Goal: Task Accomplishment & Management: Use online tool/utility

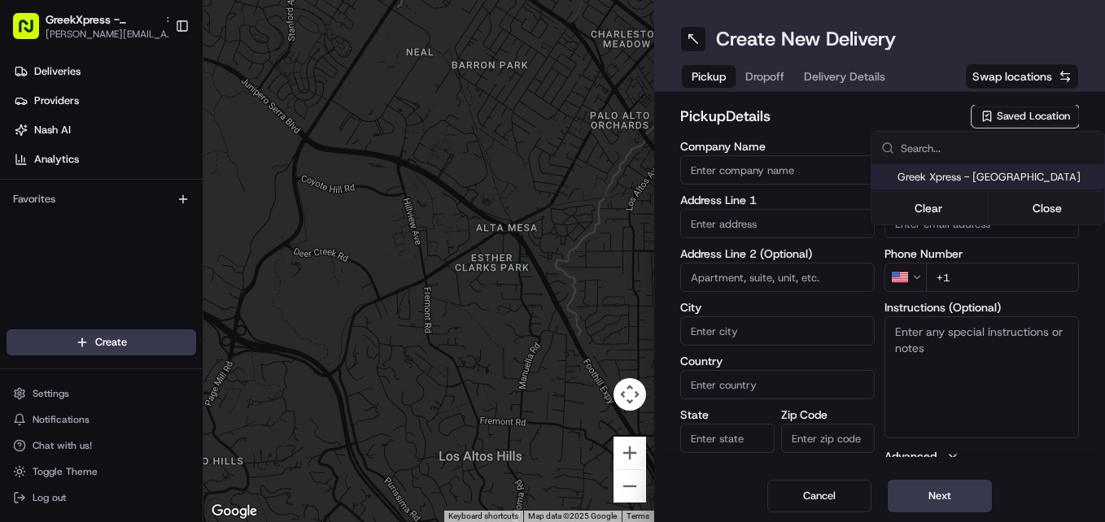
click at [1021, 179] on span "Greek Xpress - [GEOGRAPHIC_DATA]" at bounding box center [997, 177] width 200 height 15
type input "Greek Xpress - [GEOGRAPHIC_DATA]"
type input "[STREET_ADDRESS]"
type input "#120"
type input "[GEOGRAPHIC_DATA]"
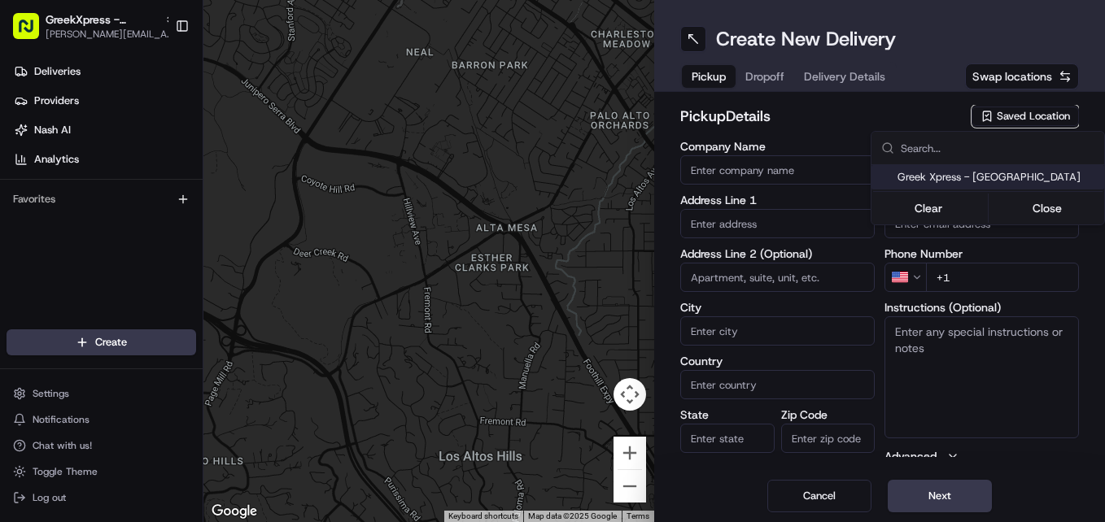
type input "US"
type input "NY"
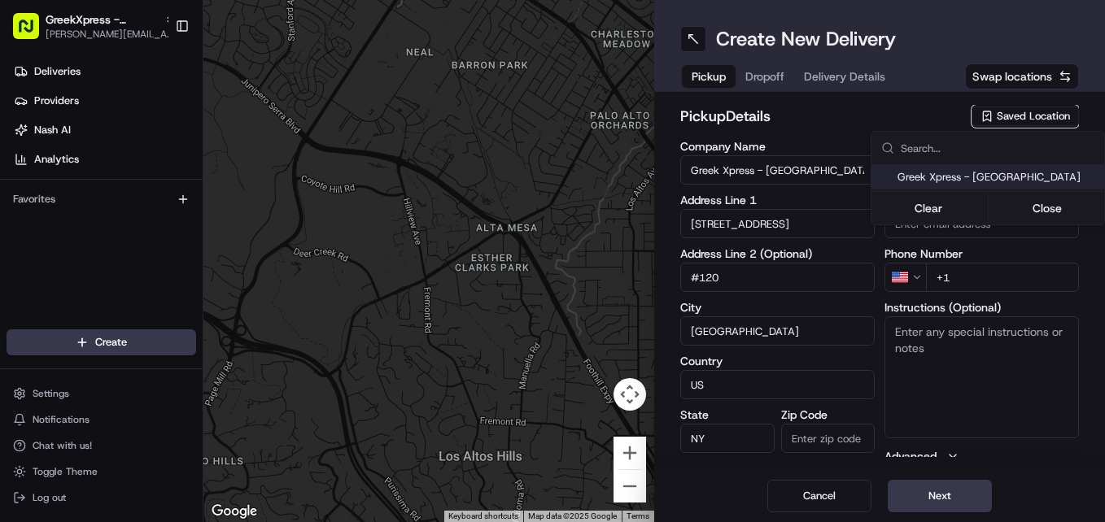
type input "10306"
type input "Manager"
type input "[PHONE_NUMBER]"
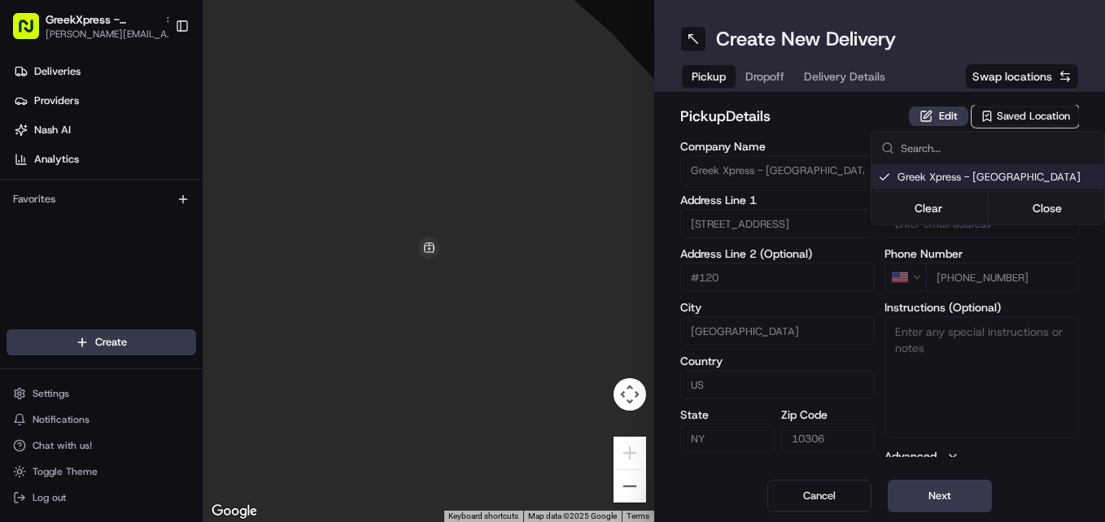
click at [958, 487] on html "GreekXpress - [GEOGRAPHIC_DATA] [EMAIL_ADDRESS][DOMAIN_NAME] Toggle Sidebar Del…" at bounding box center [552, 261] width 1105 height 522
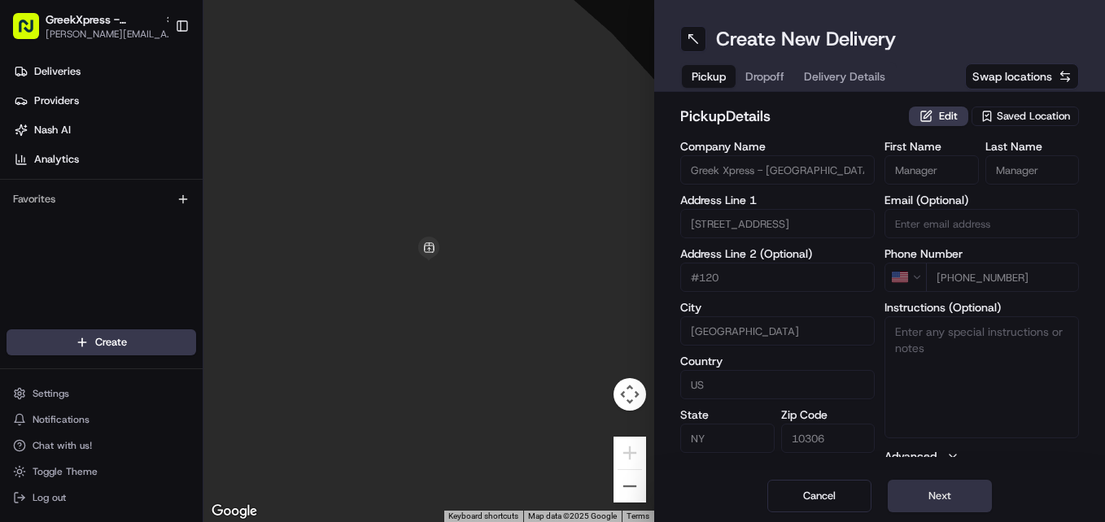
click at [938, 491] on button "Next" at bounding box center [940, 496] width 104 height 33
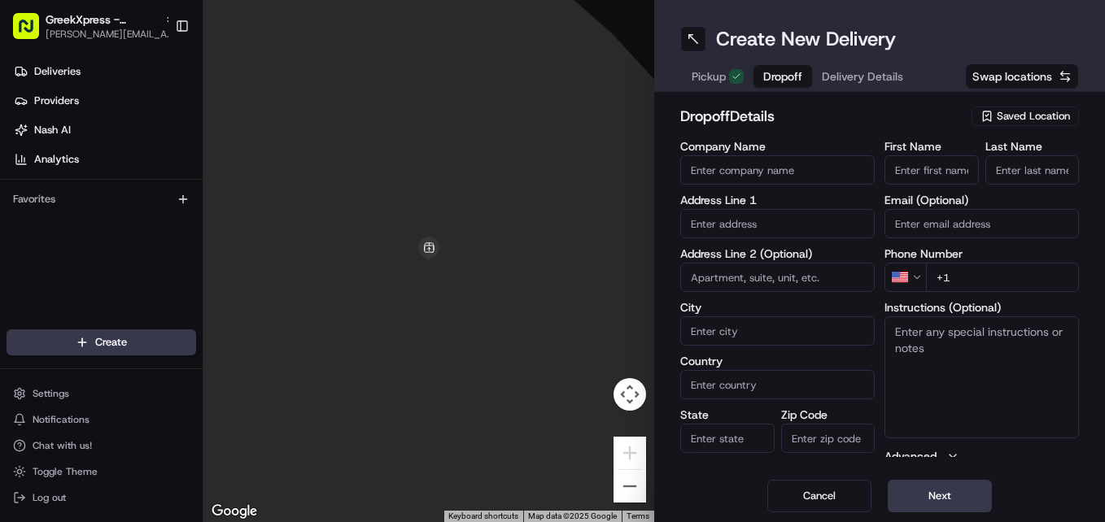
click at [949, 171] on input "First Name" at bounding box center [931, 169] width 94 height 29
type input "[PERSON_NAME]"
click at [1037, 171] on input "Last Name" at bounding box center [1032, 169] width 94 height 29
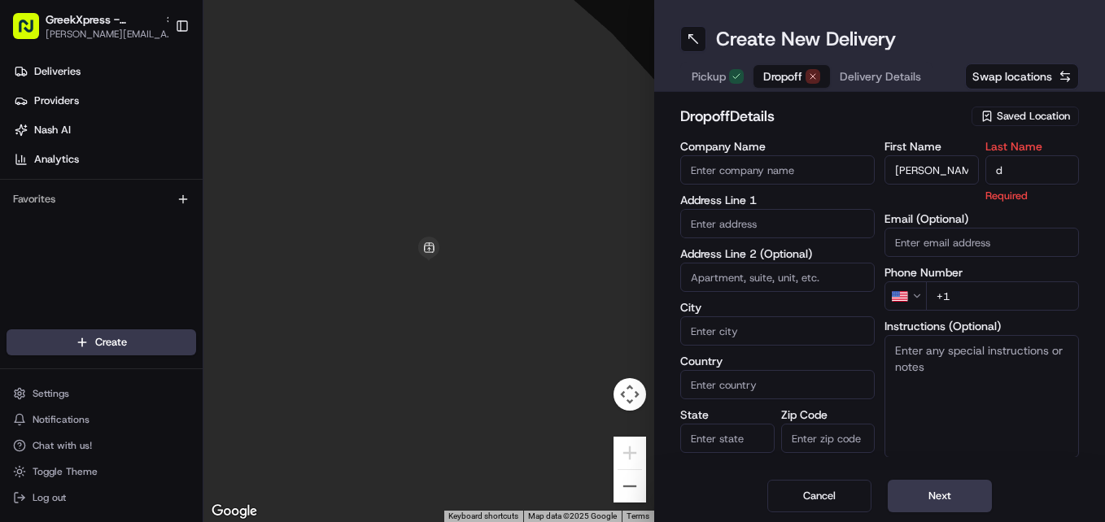
type input "d"
click at [719, 230] on input "text" at bounding box center [777, 223] width 194 height 29
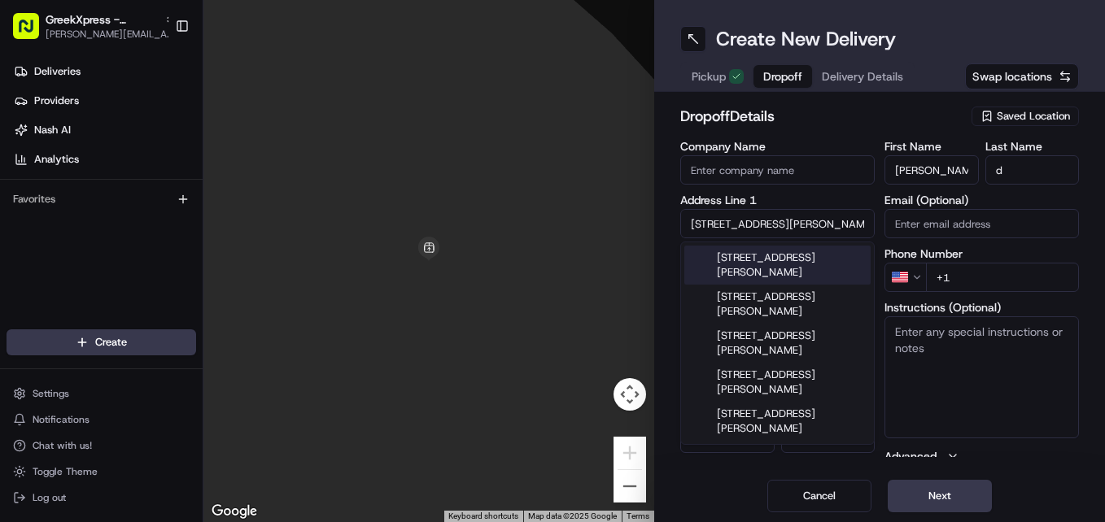
click at [845, 272] on div "[STREET_ADDRESS][PERSON_NAME]" at bounding box center [777, 265] width 186 height 39
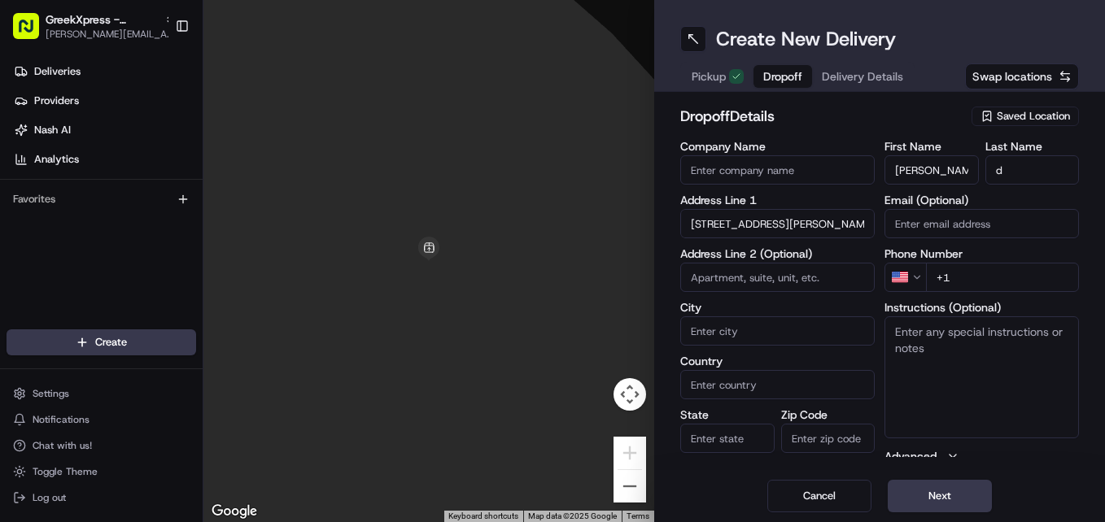
type input "[STREET_ADDRESS][PERSON_NAME]"
type input "[GEOGRAPHIC_DATA]"
type input "NY"
type input "10308"
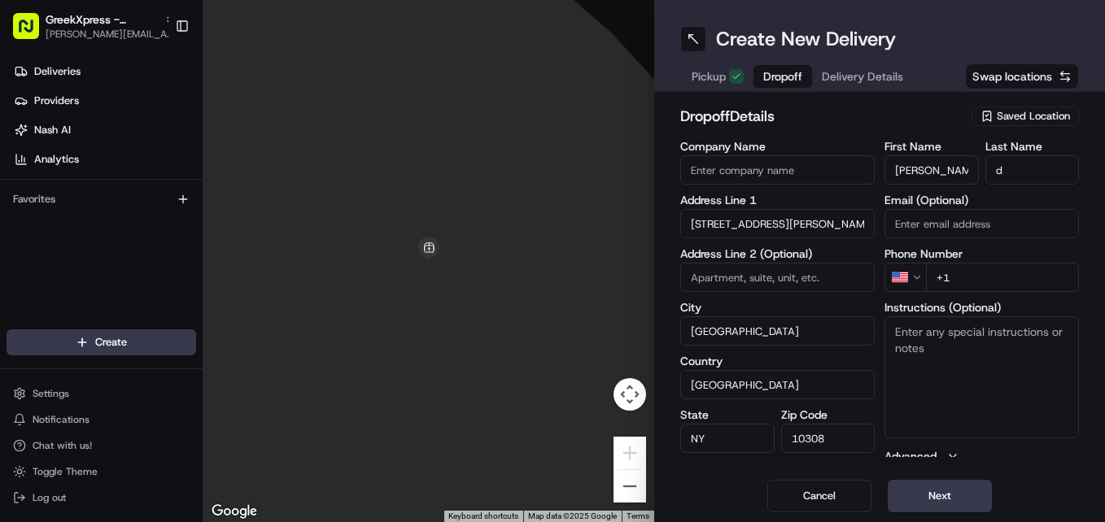
type input "[STREET_ADDRESS][PERSON_NAME]"
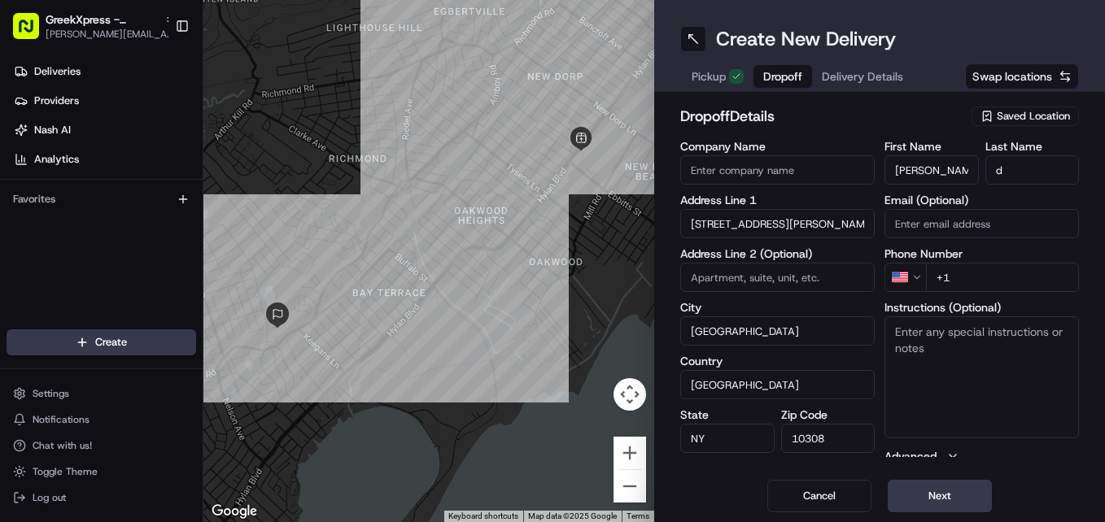
click at [997, 282] on input "+1" at bounding box center [1002, 277] width 153 height 29
type input "[PHONE_NUMBER]"
click at [952, 508] on button "Next" at bounding box center [940, 496] width 104 height 33
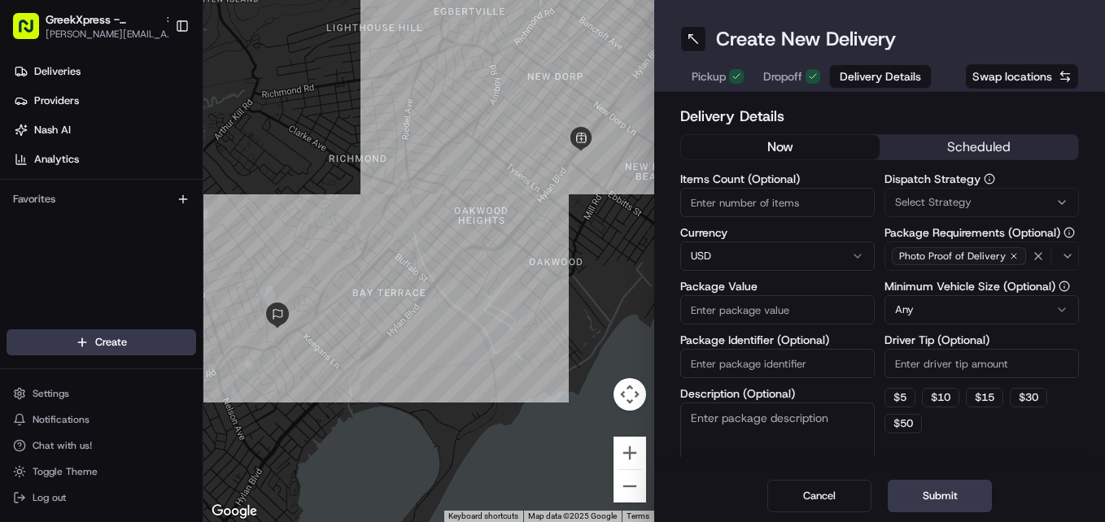
click at [818, 316] on input "Package Value" at bounding box center [777, 309] width 194 height 29
type input "37.70"
click at [900, 393] on button "$ 5" at bounding box center [899, 398] width 31 height 20
type input "5"
click at [958, 482] on button "Submit" at bounding box center [940, 496] width 104 height 33
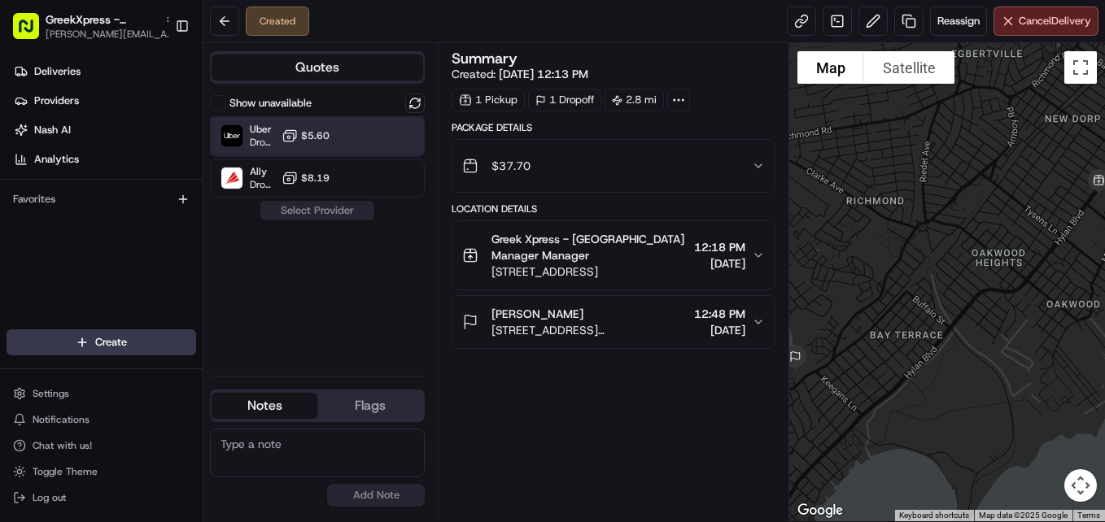
click at [404, 146] on div "Uber Dropoff ETA 27 minutes $5.60" at bounding box center [317, 135] width 215 height 39
click at [351, 235] on div "Show unavailable Uber Dropoff ETA 27 minutes $5.60 Ally Dropoff ETA 7 hours $8.…" at bounding box center [317, 228] width 215 height 269
click at [353, 216] on button "Assign Provider" at bounding box center [318, 211] width 116 height 20
